Goal: Browse casually

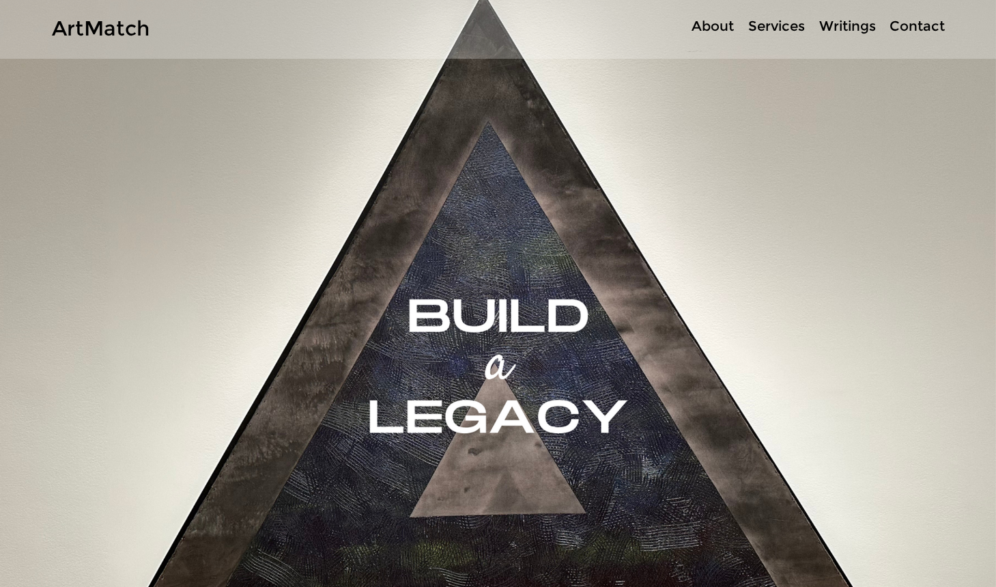
click at [778, 31] on p "Services" at bounding box center [777, 26] width 70 height 20
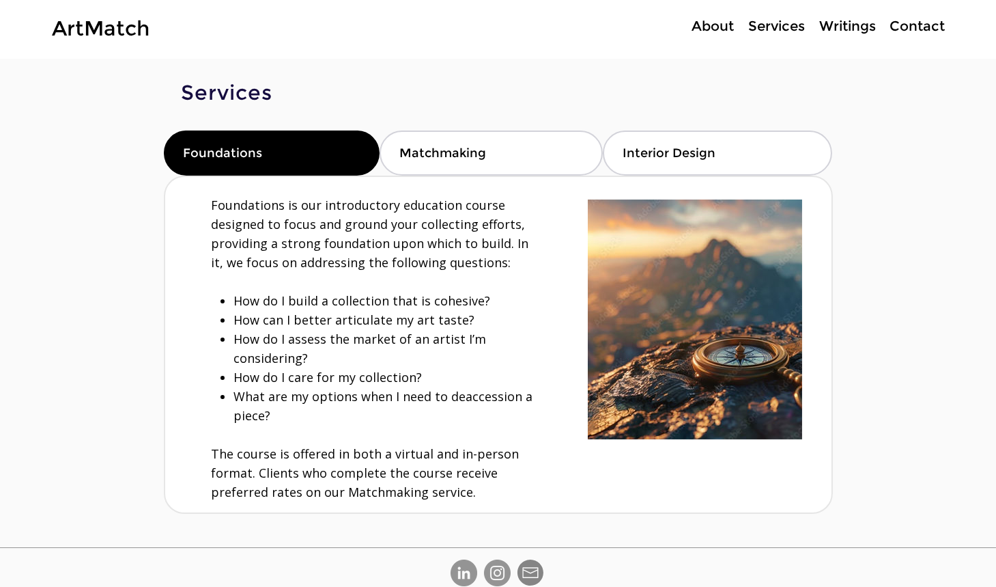
click at [843, 25] on p "Writings" at bounding box center [848, 26] width 70 height 20
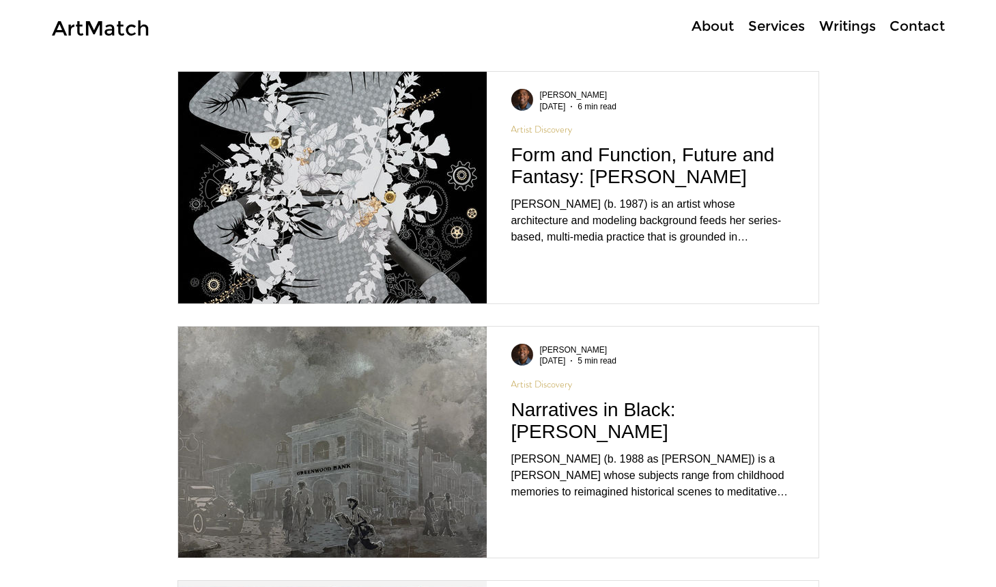
click at [905, 25] on p "Contact" at bounding box center [917, 26] width 69 height 20
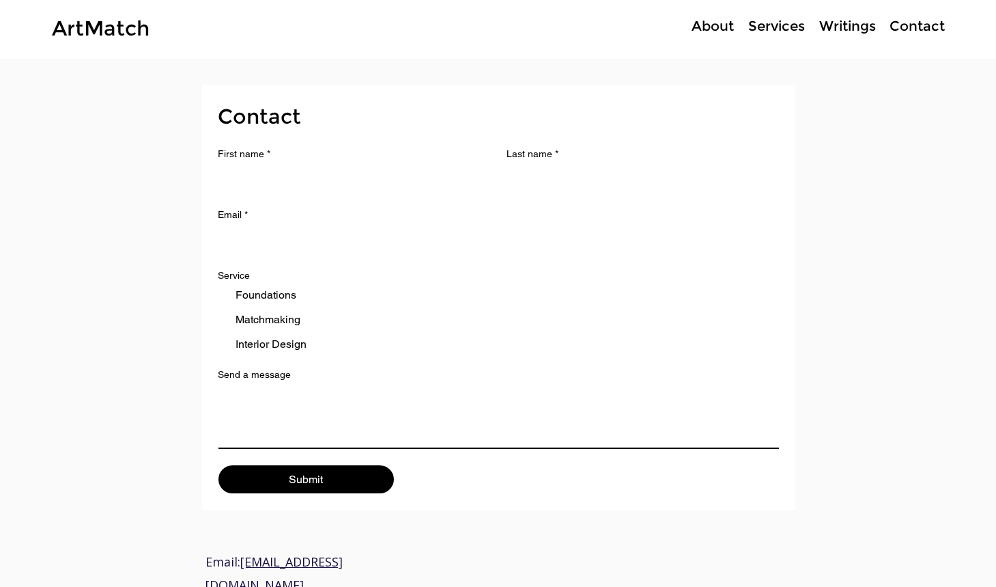
click at [720, 20] on p "About" at bounding box center [713, 26] width 56 height 20
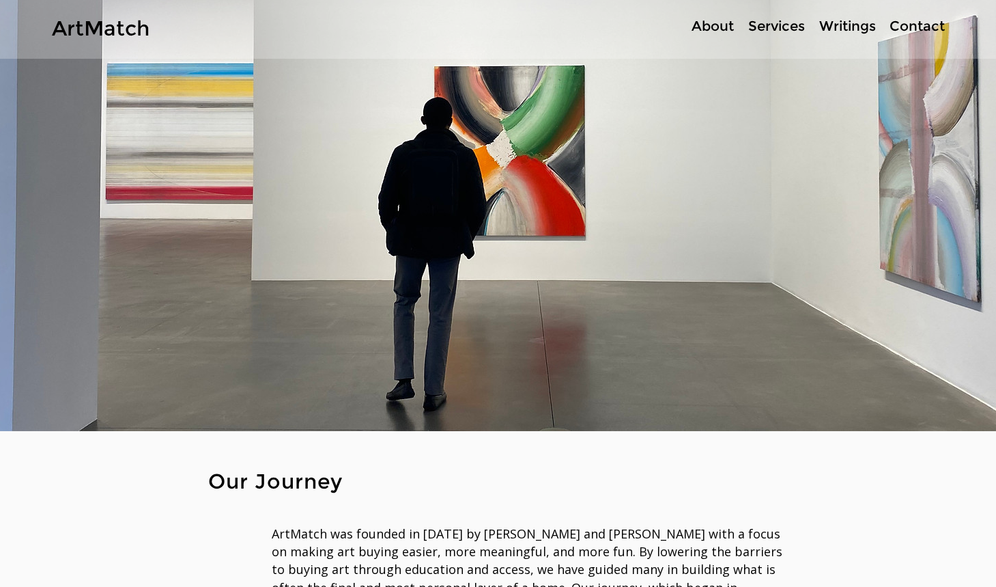
click at [715, 29] on p "About" at bounding box center [713, 26] width 56 height 20
click at [92, 25] on link "ArtMatch" at bounding box center [101, 28] width 98 height 25
